Goal: Information Seeking & Learning: Learn about a topic

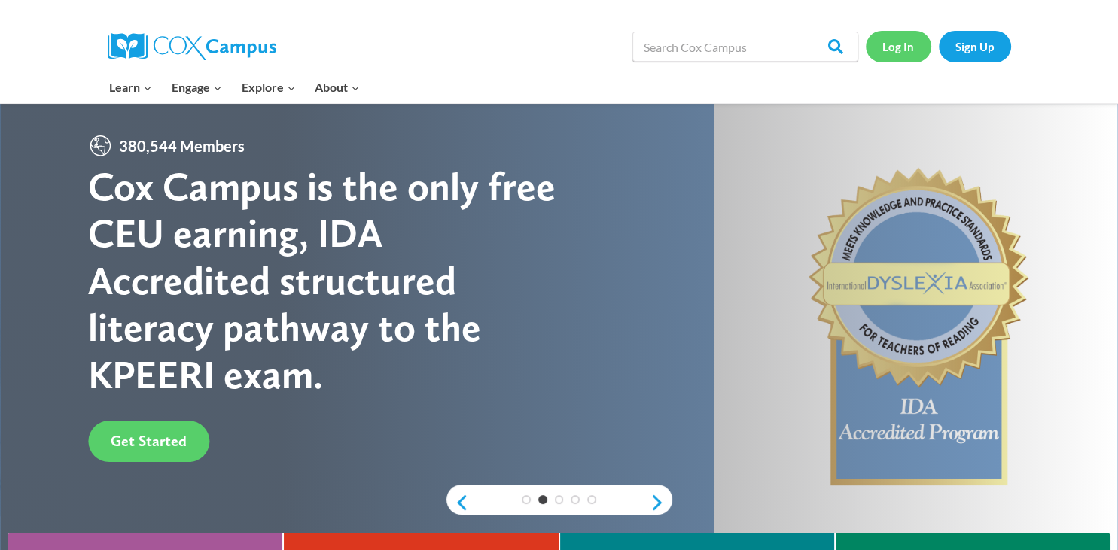
click at [908, 47] on link "Log In" at bounding box center [899, 46] width 66 height 31
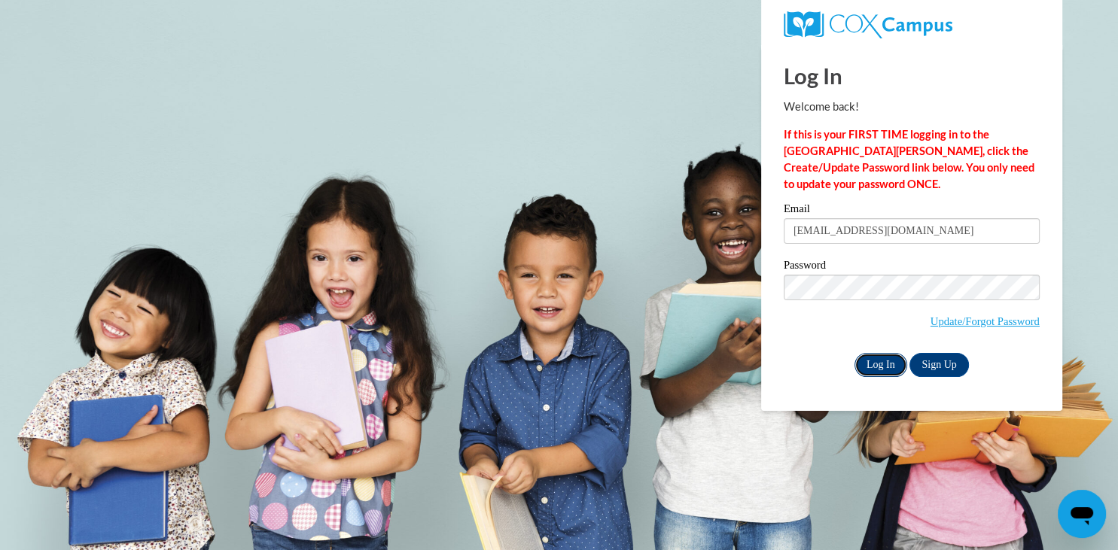
click at [878, 366] on input "Log In" at bounding box center [881, 365] width 53 height 24
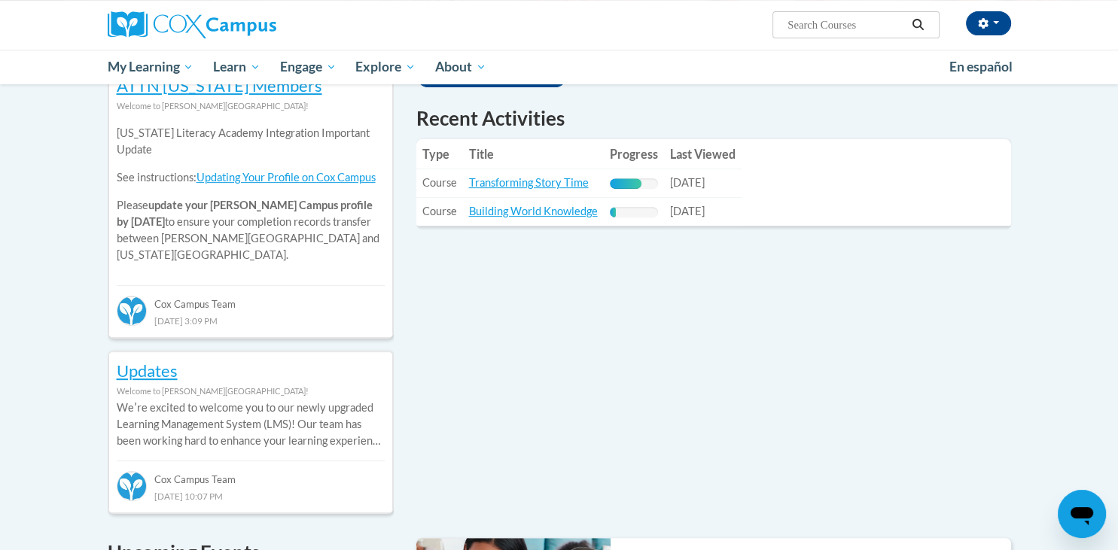
scroll to position [524, 0]
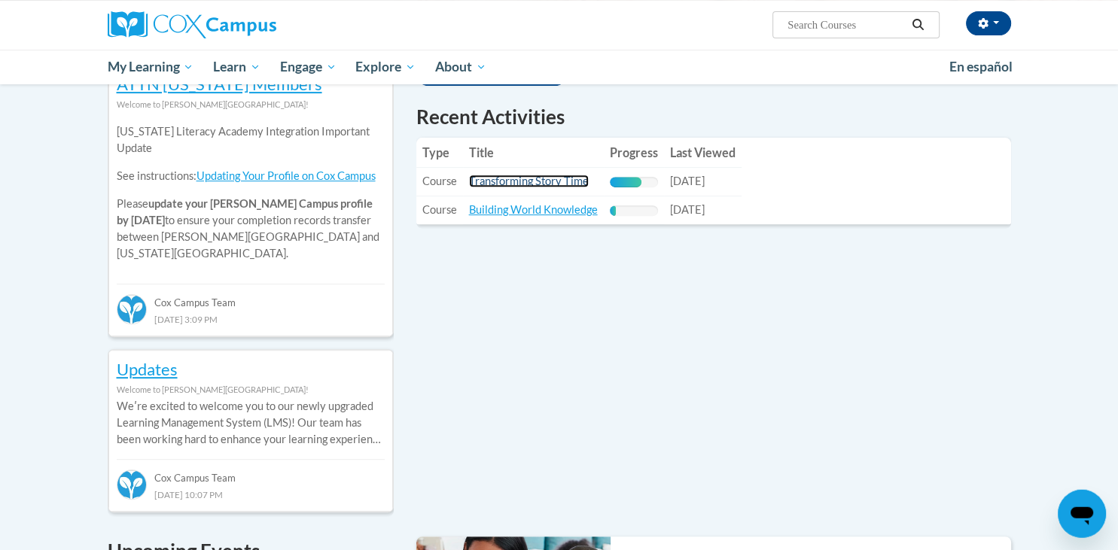
click at [572, 178] on link "Transforming Story Time" at bounding box center [529, 181] width 120 height 13
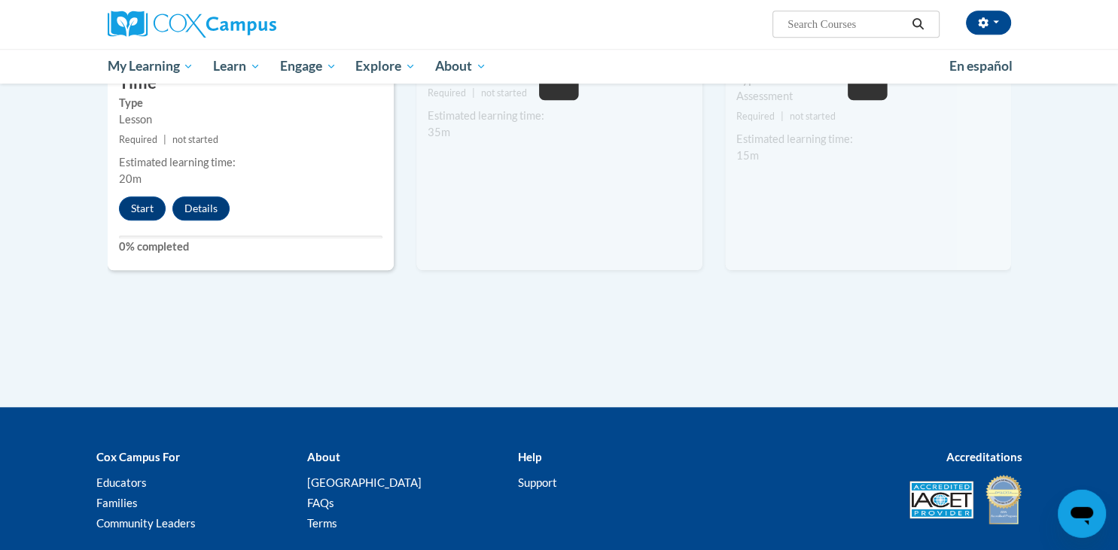
scroll to position [1367, 0]
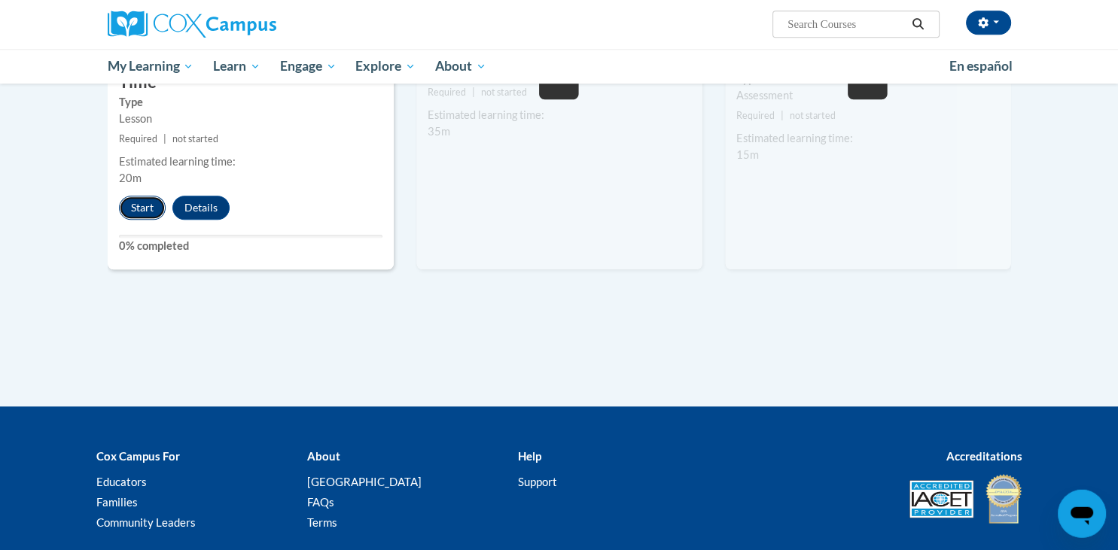
click at [144, 197] on button "Start" at bounding box center [142, 209] width 47 height 24
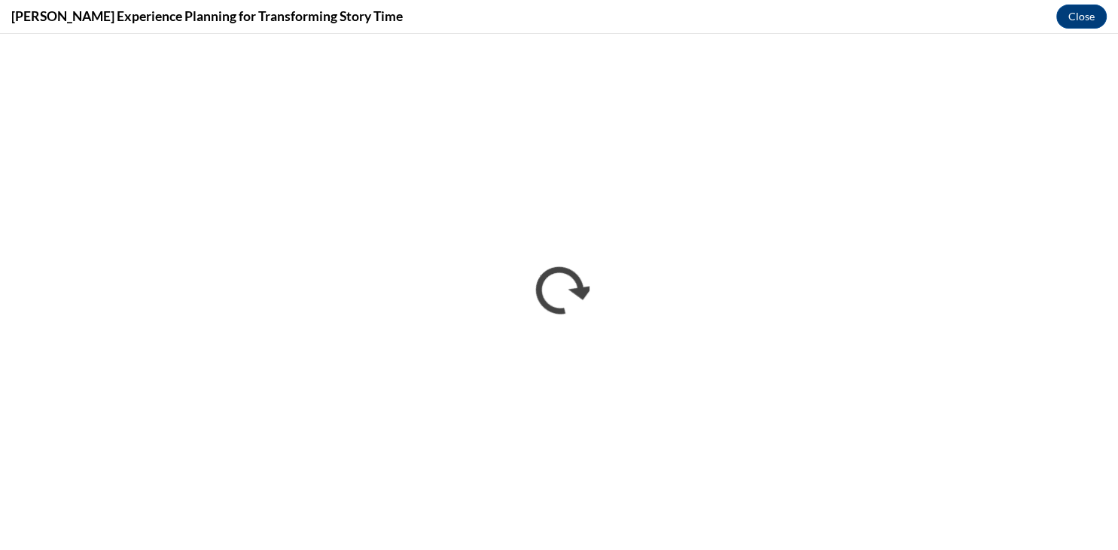
scroll to position [0, 0]
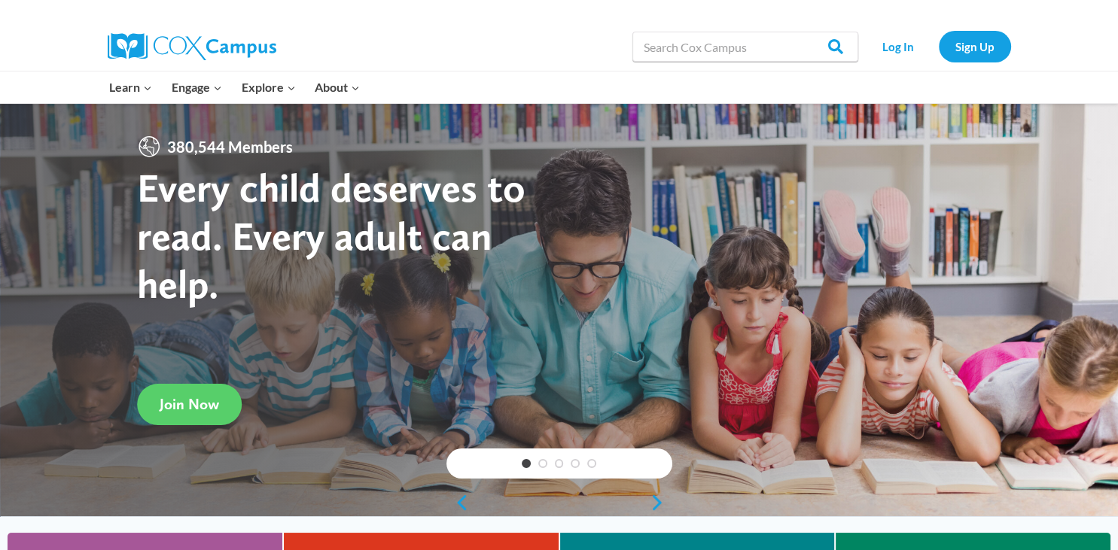
click at [0, 0] on link "Early Care and Learning" at bounding box center [0, 0] width 0 height 0
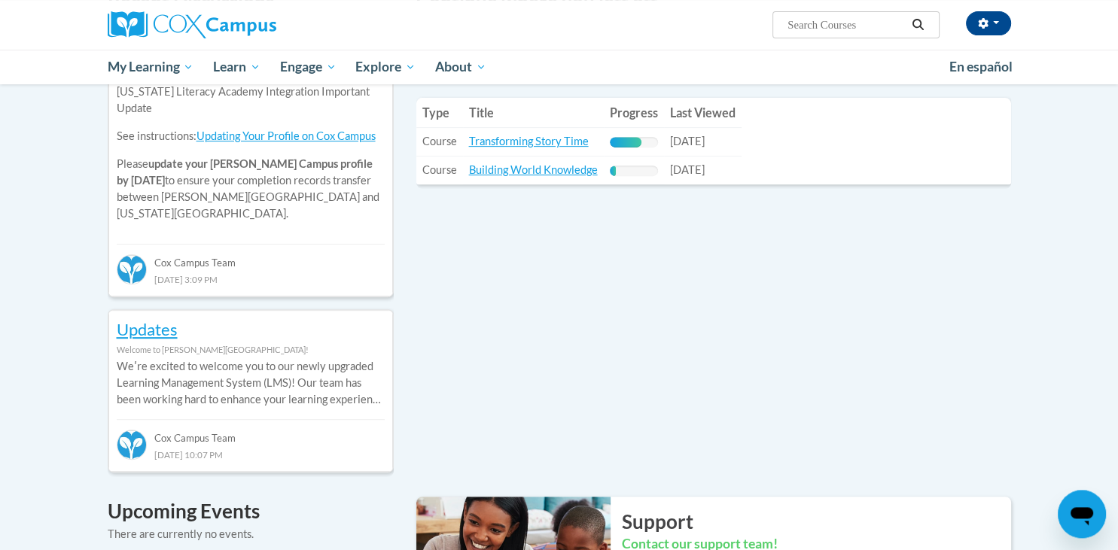
scroll to position [572, 0]
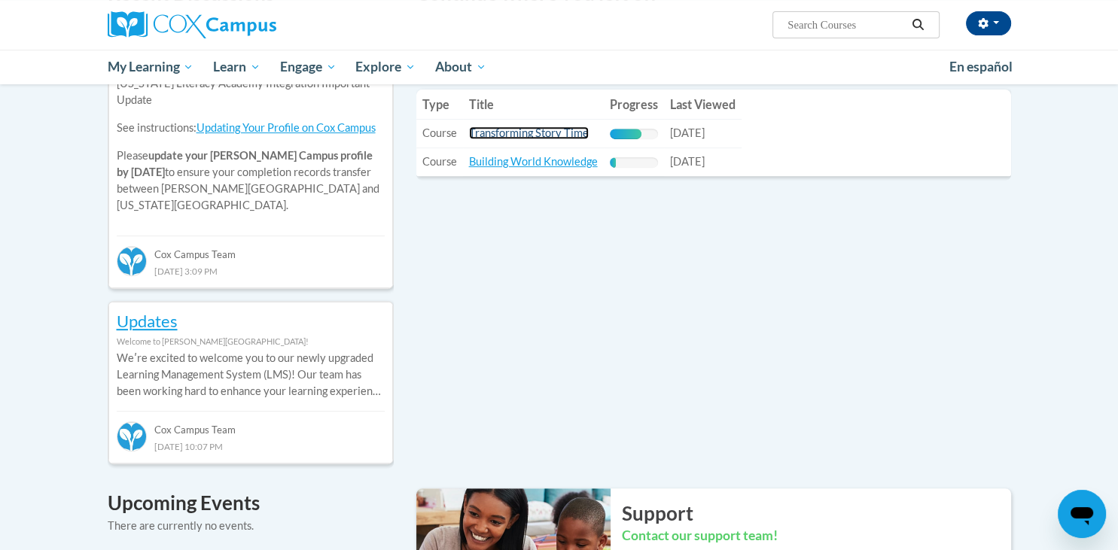
click at [564, 134] on link "Transforming Story Time" at bounding box center [529, 132] width 120 height 13
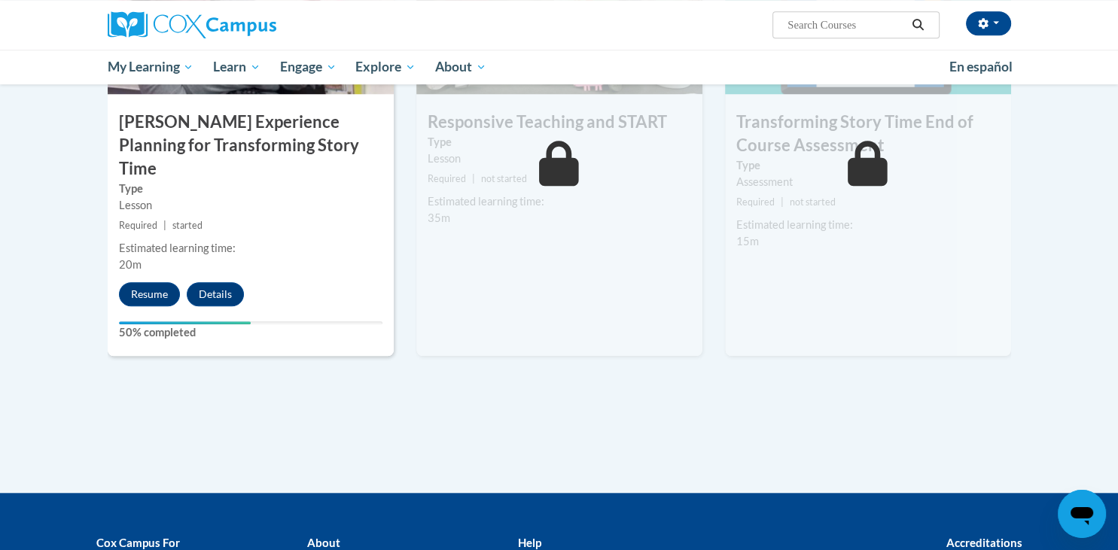
scroll to position [1292, 0]
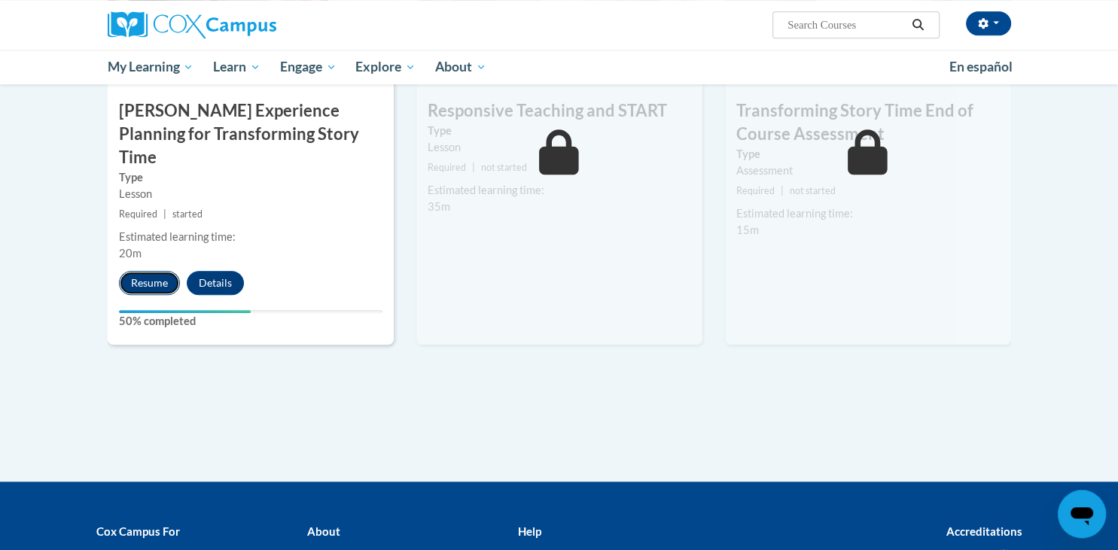
click at [139, 271] on button "Resume" at bounding box center [149, 283] width 61 height 24
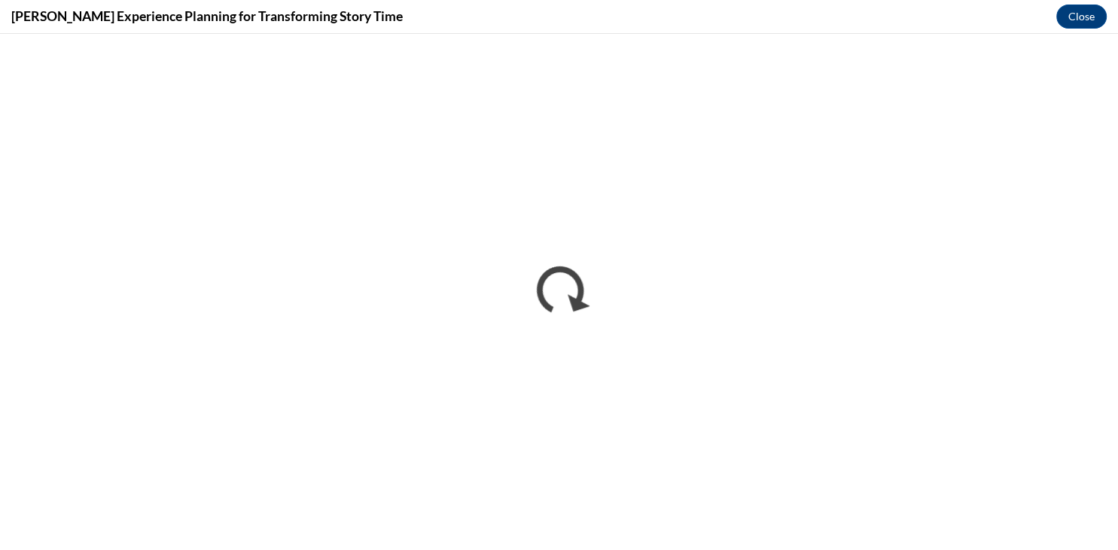
scroll to position [0, 0]
